Goal: Transaction & Acquisition: Book appointment/travel/reservation

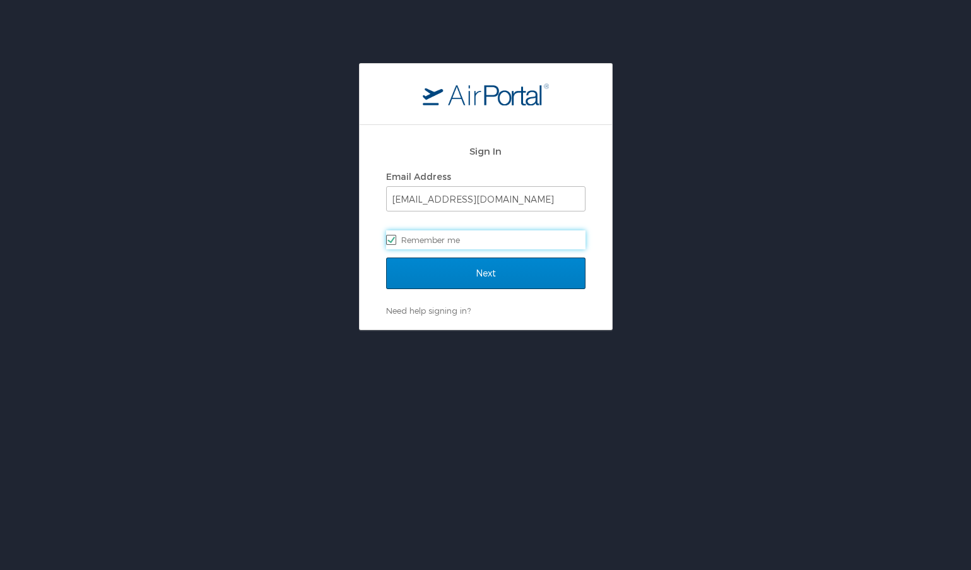
click at [409, 276] on input "Next" at bounding box center [485, 273] width 199 height 32
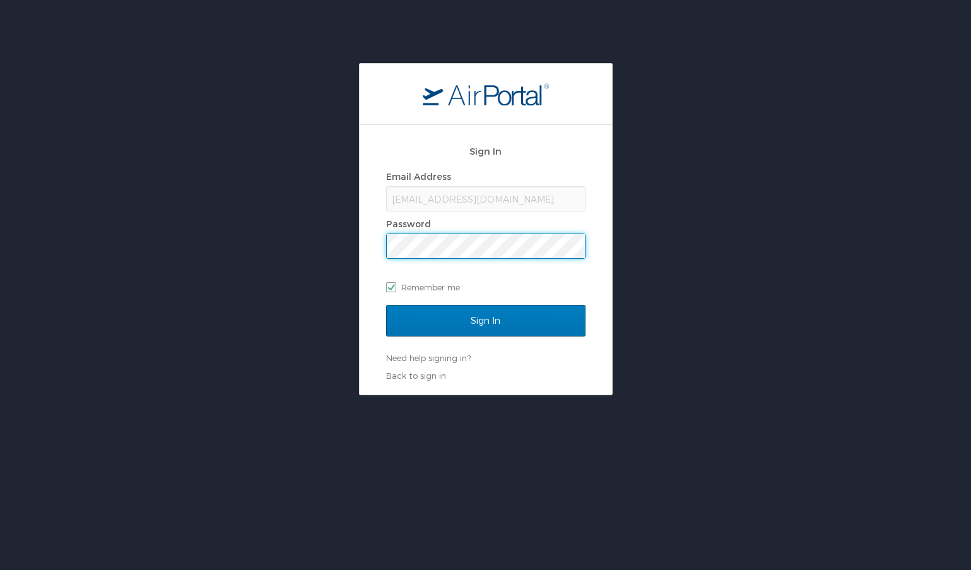
click at [485, 320] on input "Sign In" at bounding box center [485, 321] width 199 height 32
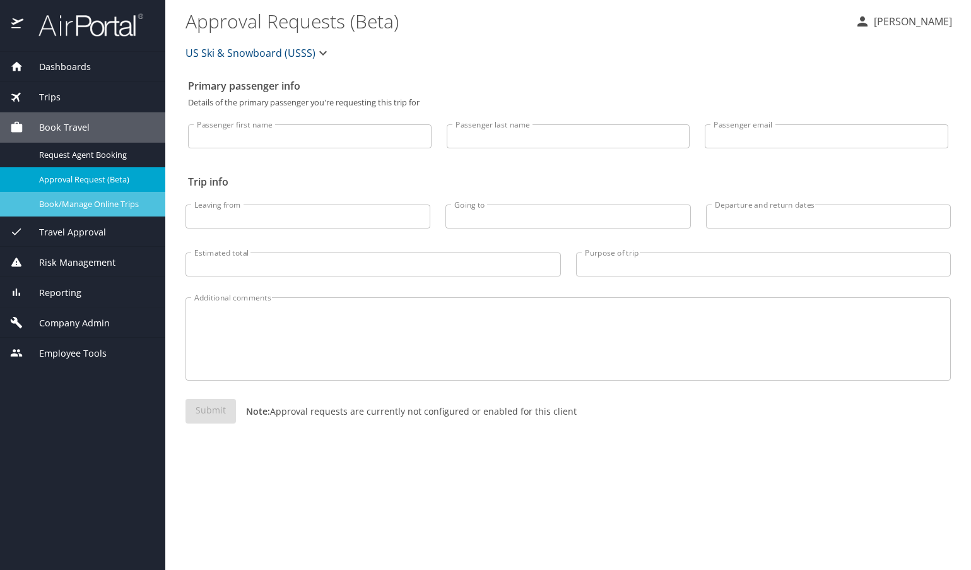
click at [107, 200] on span "Book/Manage Online Trips" at bounding box center [94, 204] width 111 height 12
